Goal: Task Accomplishment & Management: Manage account settings

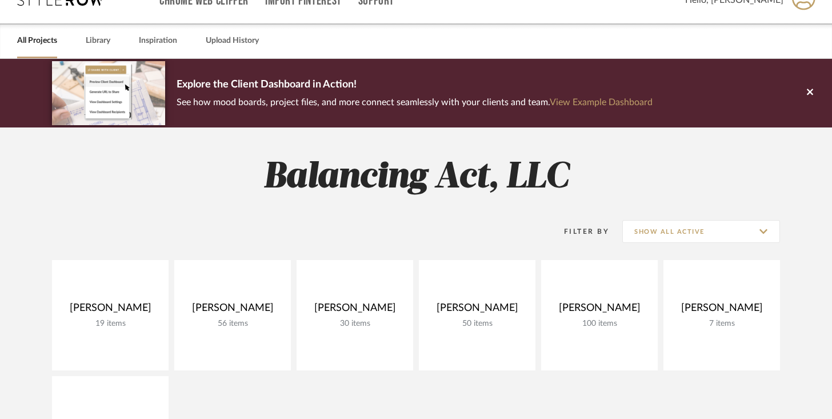
scroll to position [164, 0]
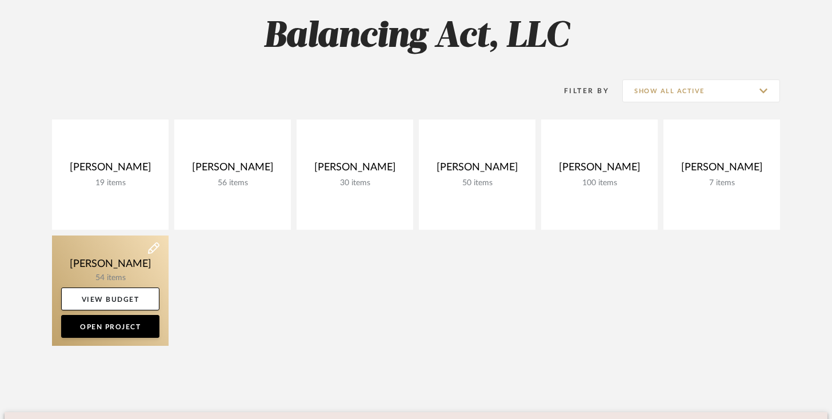
click at [138, 269] on link at bounding box center [110, 291] width 117 height 110
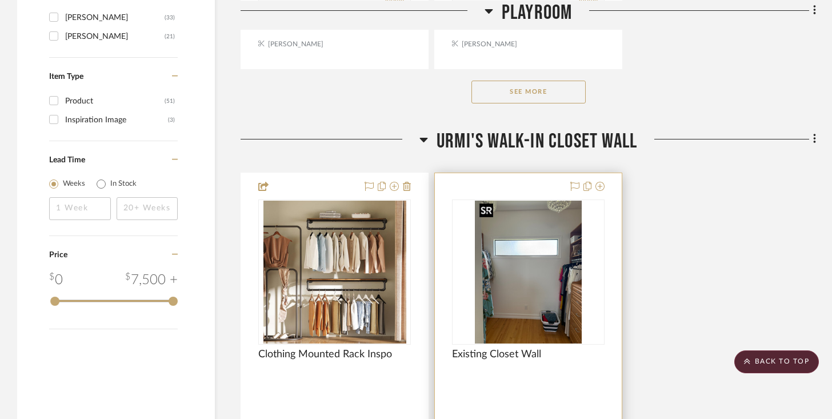
scroll to position [1698, 0]
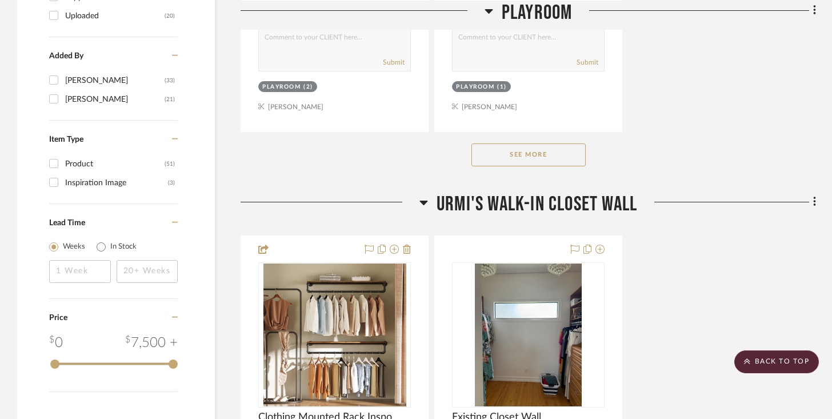
click at [516, 153] on button "See More" at bounding box center [529, 155] width 114 height 23
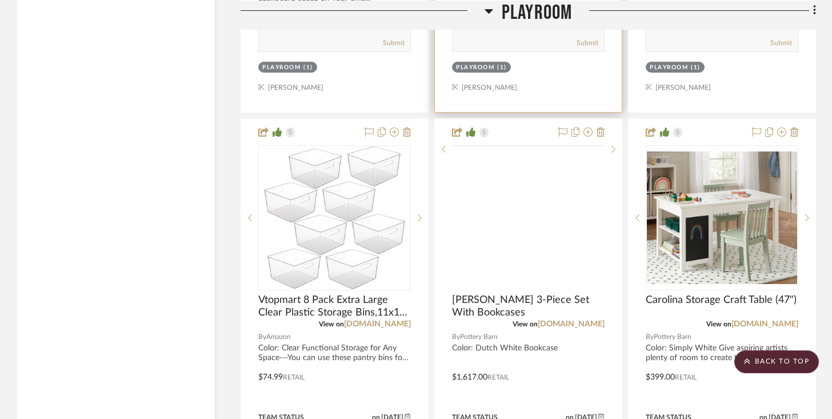
scroll to position [2228, 0]
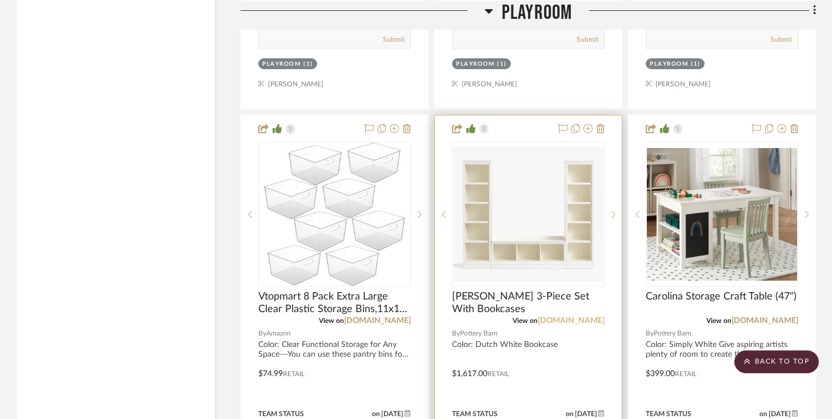
click at [561, 320] on link "[DOMAIN_NAME]" at bounding box center [571, 321] width 67 height 8
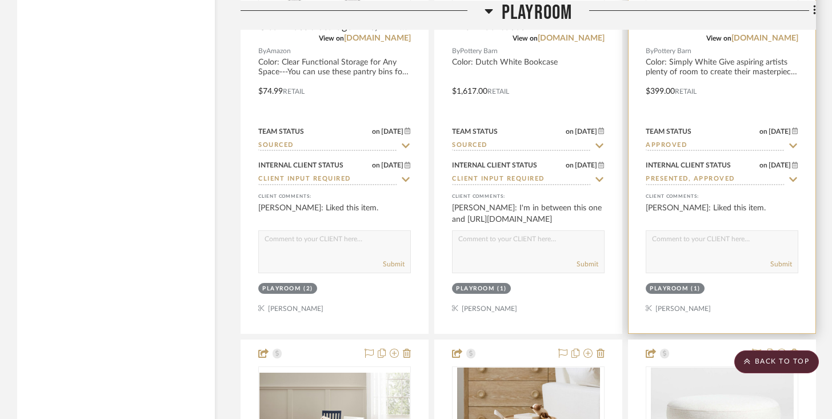
scroll to position [2495, 0]
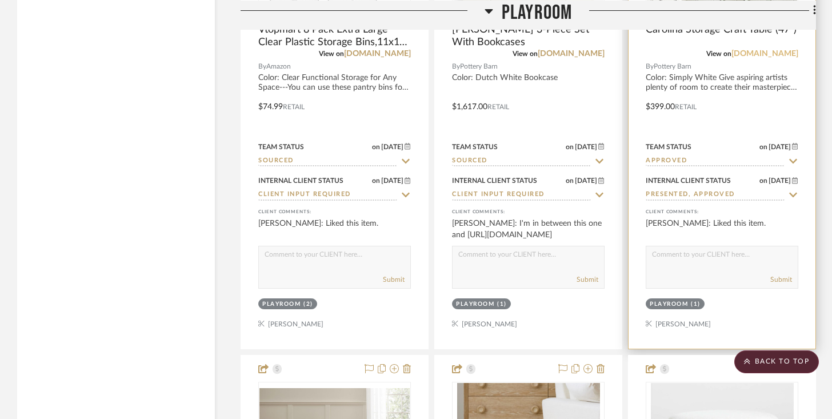
click at [766, 54] on link "[DOMAIN_NAME]" at bounding box center [765, 54] width 67 height 8
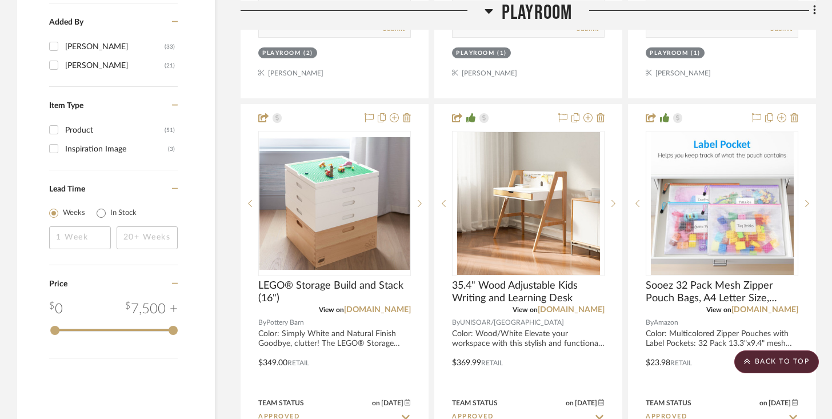
scroll to position [1866, 0]
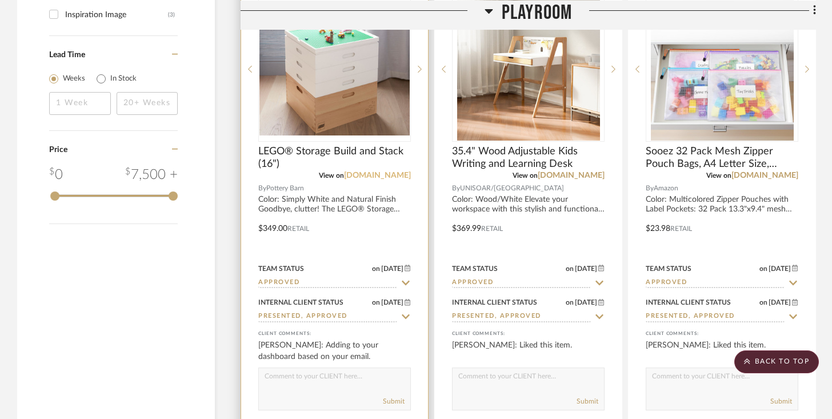
click at [403, 174] on link "[DOMAIN_NAME]" at bounding box center [377, 176] width 67 height 8
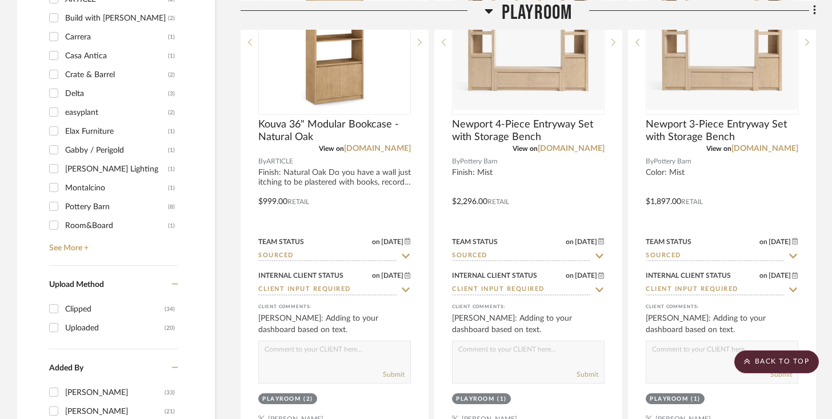
scroll to position [1323, 0]
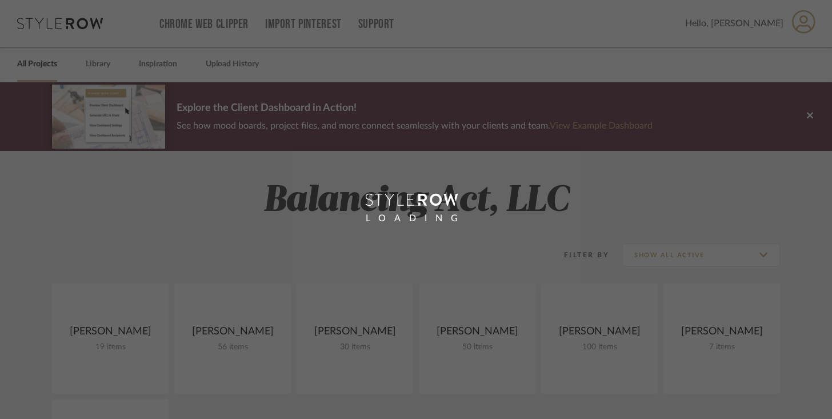
scroll to position [192, 0]
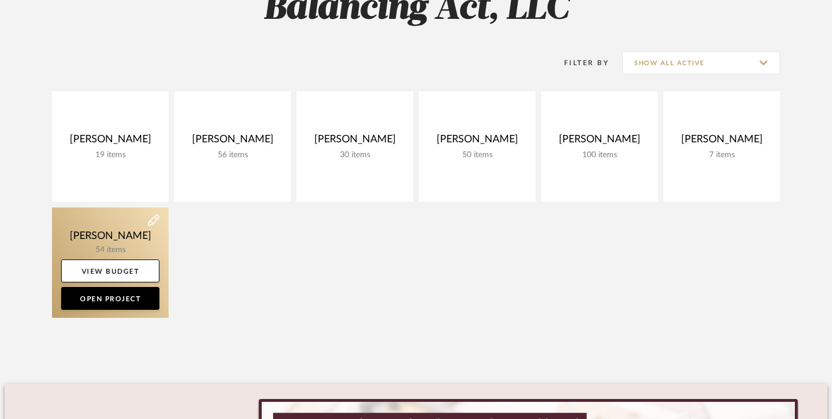
click at [116, 243] on link at bounding box center [110, 263] width 117 height 110
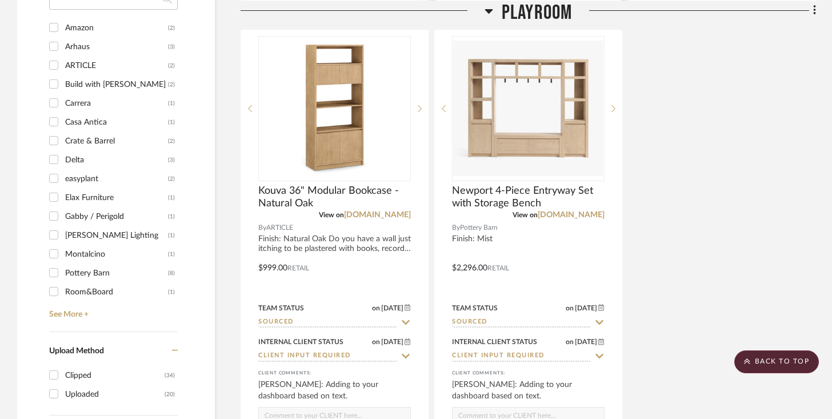
scroll to position [1720, 0]
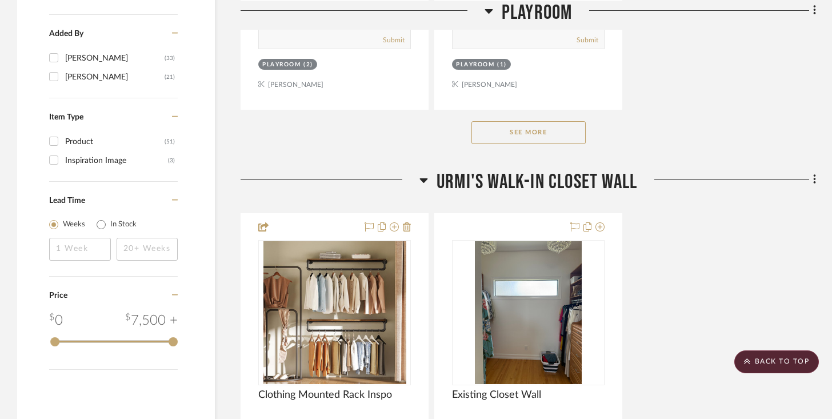
click at [529, 135] on button "See More" at bounding box center [529, 132] width 114 height 23
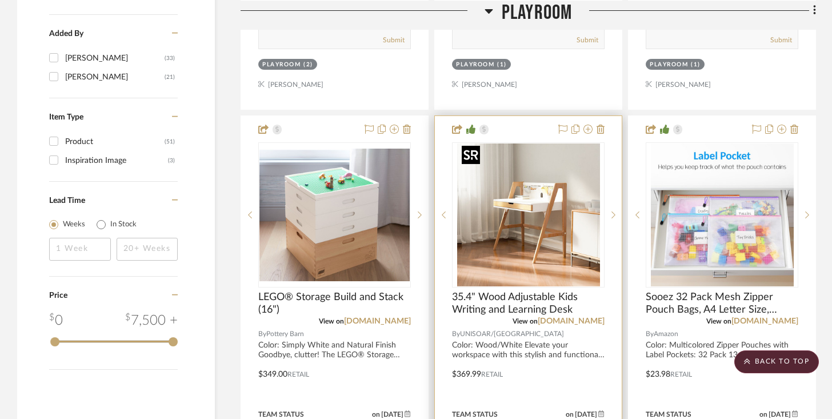
click at [0, 0] on img at bounding box center [0, 0] width 0 height 0
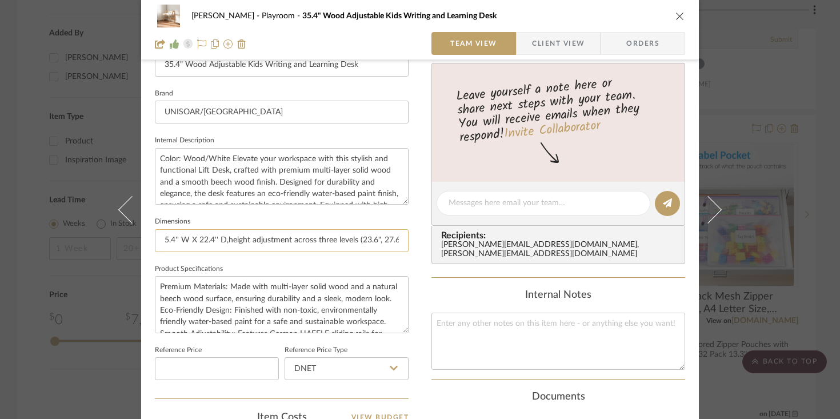
scroll to position [0, 14]
drag, startPoint x: 335, startPoint y: 242, endPoint x: 390, endPoint y: 242, distance: 54.9
click at [390, 242] on input "35.4'' W X 22.4'' D,height adjustment across three levels (23.6", 27.6", 29.5")." at bounding box center [282, 240] width 254 height 23
click at [362, 241] on input "35.4'' W X 22.4'' D,height adjustment across three levels (23.6", 27.6", 29.5")." at bounding box center [282, 240] width 254 height 23
click at [367, 242] on input "35.4'' W X 22.4'' D,height adjustment across three levels (23.6", 27.6", 29.5")." at bounding box center [282, 240] width 254 height 23
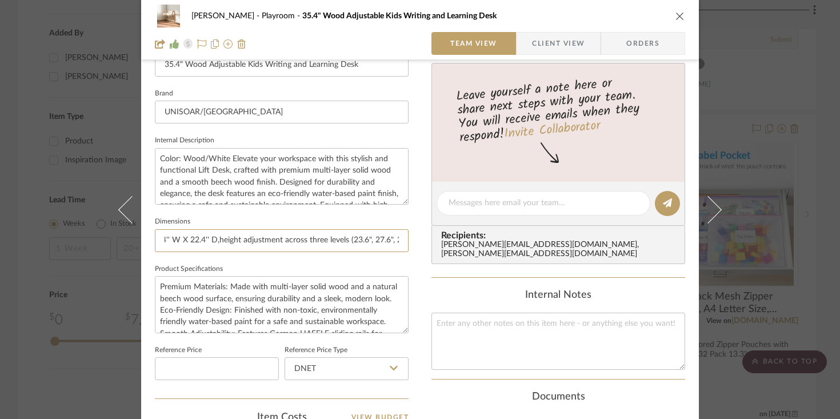
scroll to position [0, 0]
click at [685, 15] on div "Urmi Rodrigues Playroom 35.4" Wood Adjustable Kids Writing and Learning Desk Te…" at bounding box center [420, 30] width 558 height 60
click at [680, 15] on icon "close" at bounding box center [680, 15] width 9 height 9
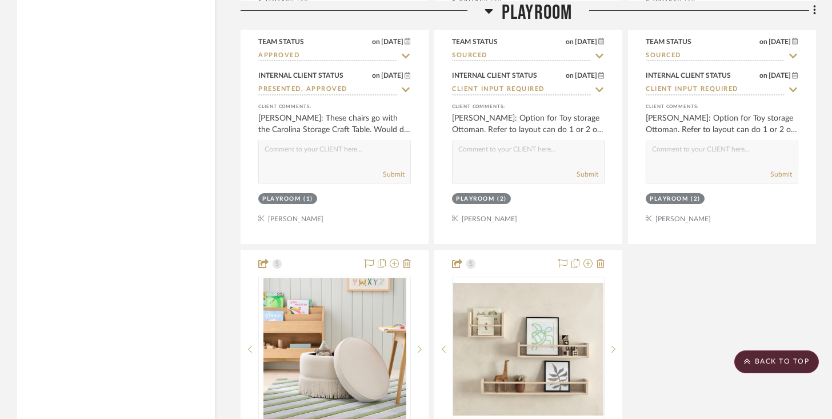
scroll to position [2877, 0]
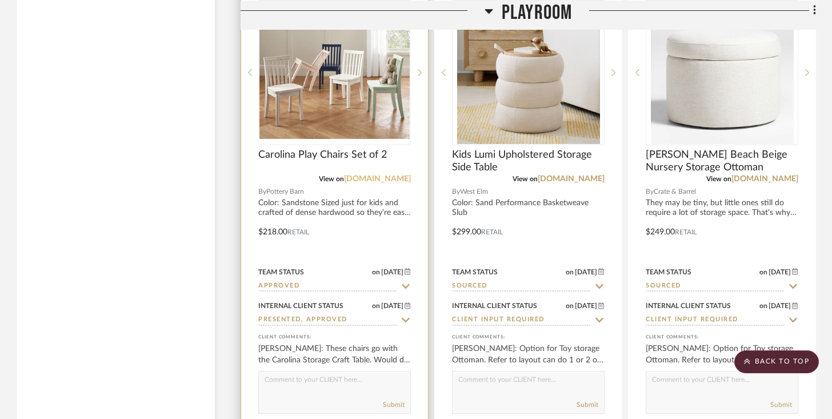
click at [382, 177] on link "[DOMAIN_NAME]" at bounding box center [377, 179] width 67 height 8
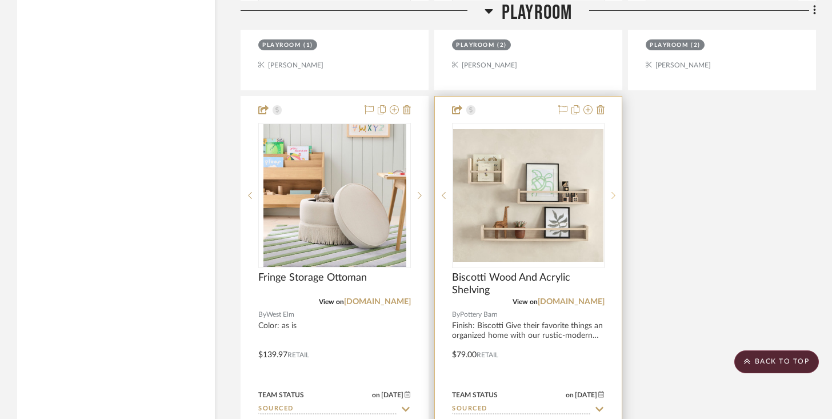
scroll to position [3262, 0]
click at [603, 112] on div at bounding box center [528, 346] width 187 height 500
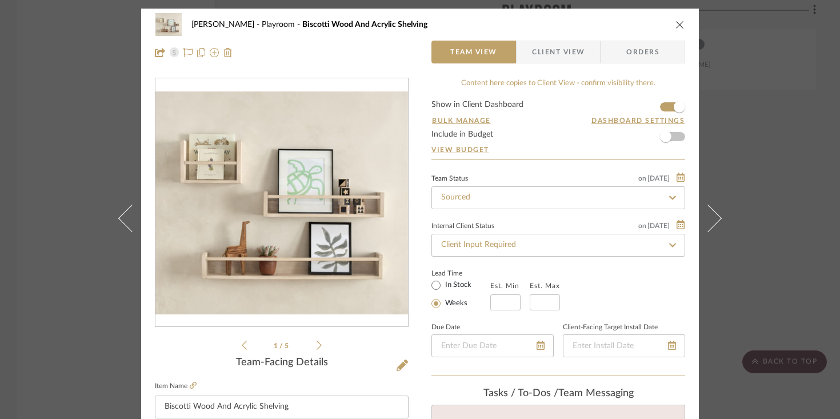
click at [675, 29] on button "close" at bounding box center [680, 24] width 10 height 10
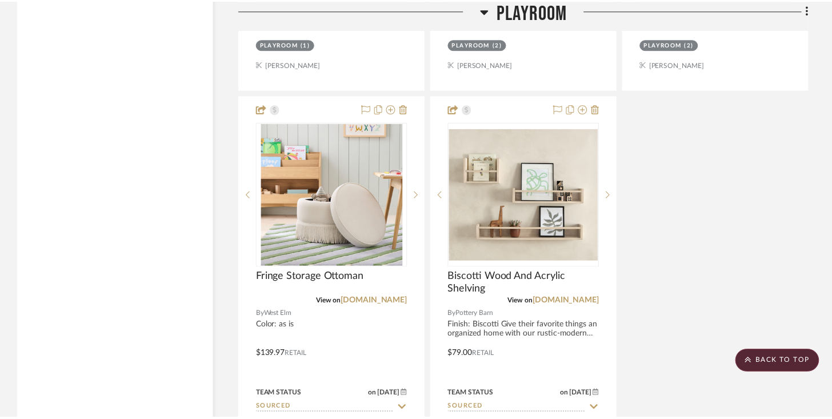
scroll to position [3262, 0]
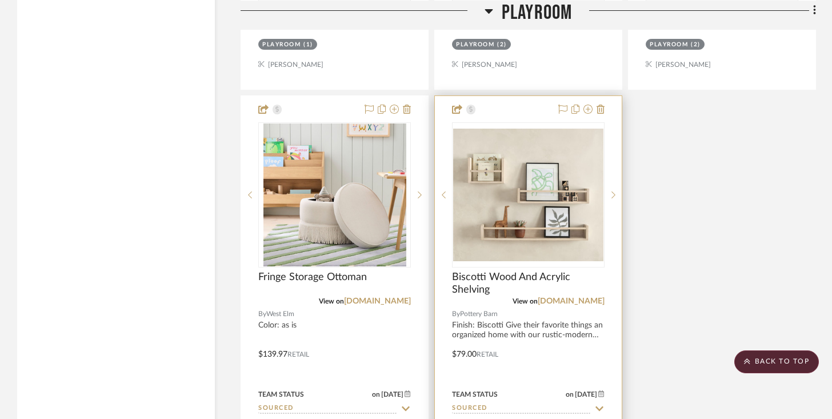
click at [605, 105] on div at bounding box center [528, 346] width 187 height 500
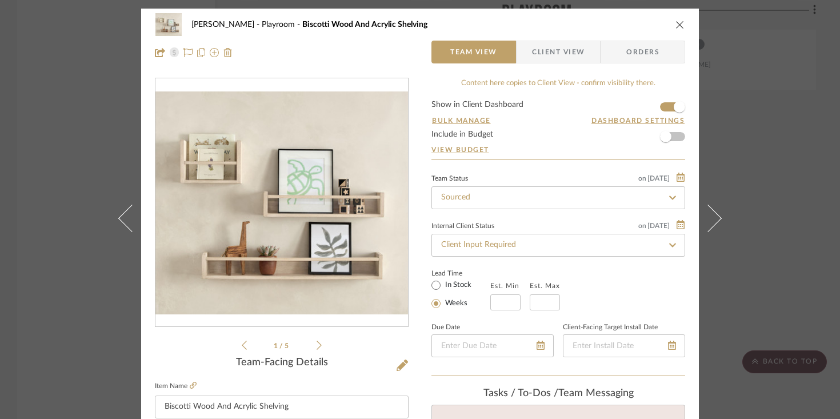
click at [676, 27] on icon "close" at bounding box center [680, 24] width 9 height 9
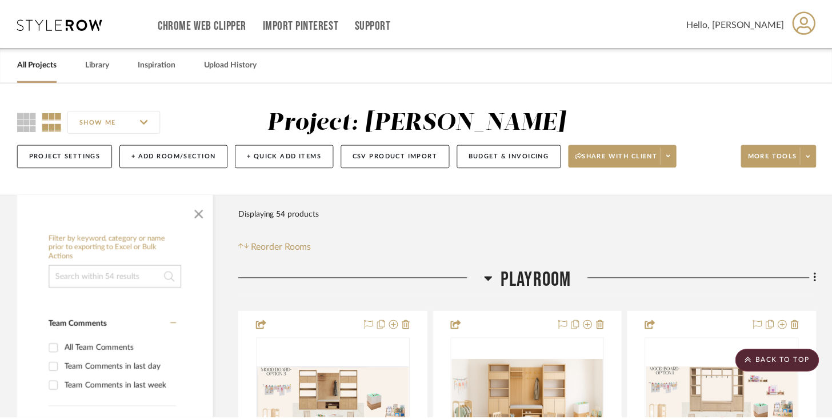
scroll to position [3262, 0]
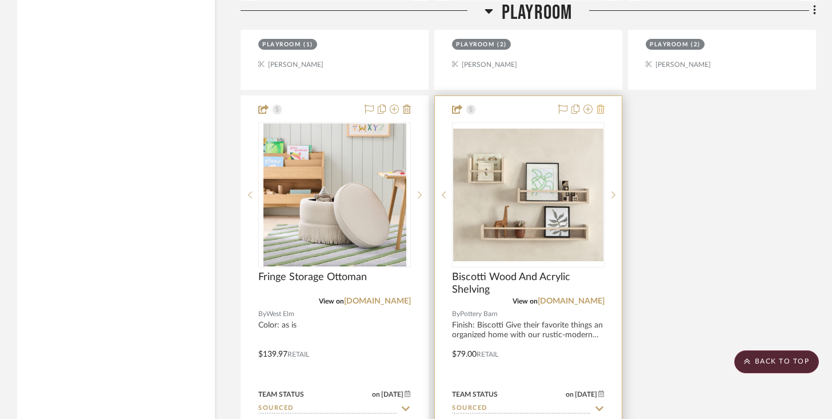
click at [599, 105] on icon at bounding box center [601, 109] width 8 height 9
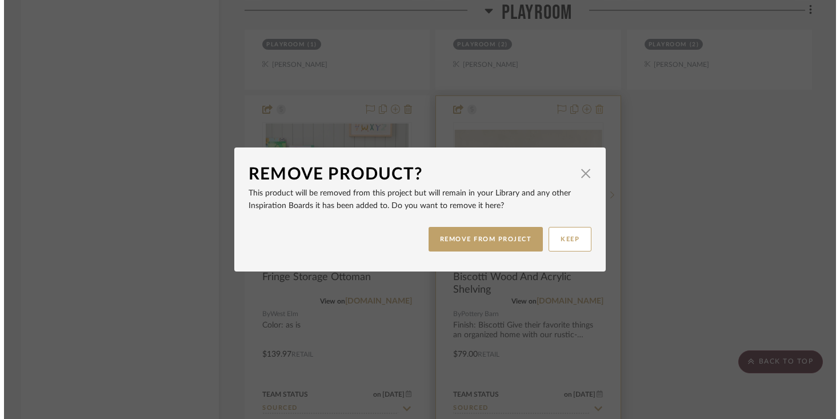
scroll to position [0, 0]
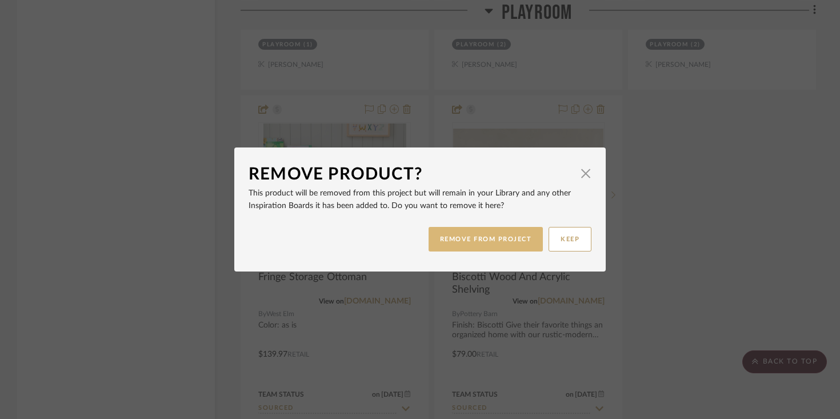
click at [507, 238] on button "REMOVE FROM PROJECT" at bounding box center [486, 239] width 115 height 25
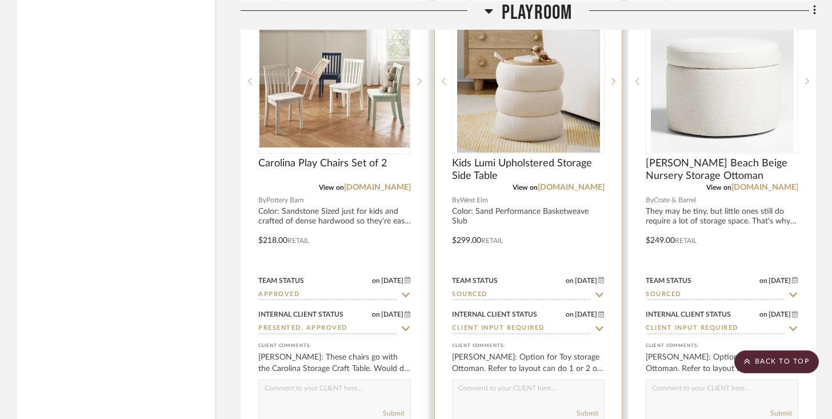
scroll to position [2842, 0]
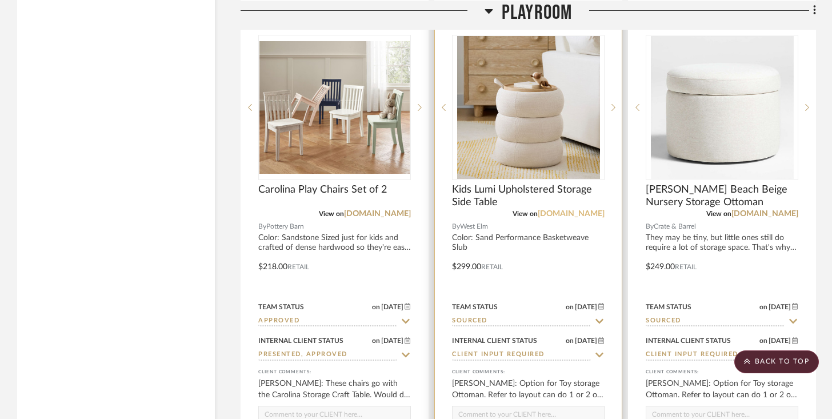
click at [565, 211] on link "[DOMAIN_NAME]" at bounding box center [571, 214] width 67 height 8
